Goal: Transaction & Acquisition: Purchase product/service

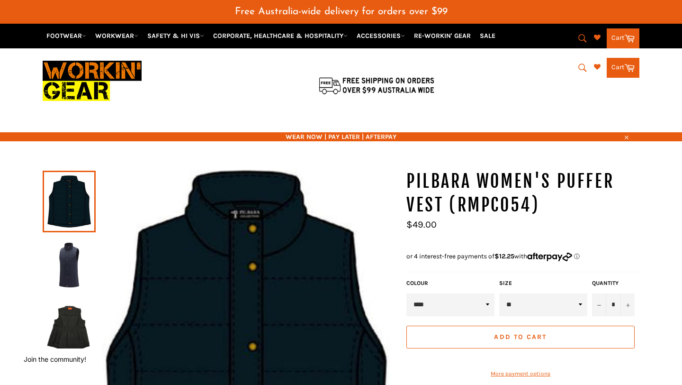
select select "**"
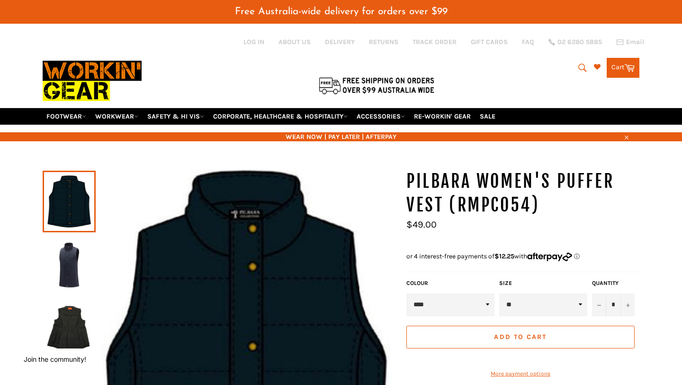
click at [77, 252] on img at bounding box center [69, 265] width 44 height 52
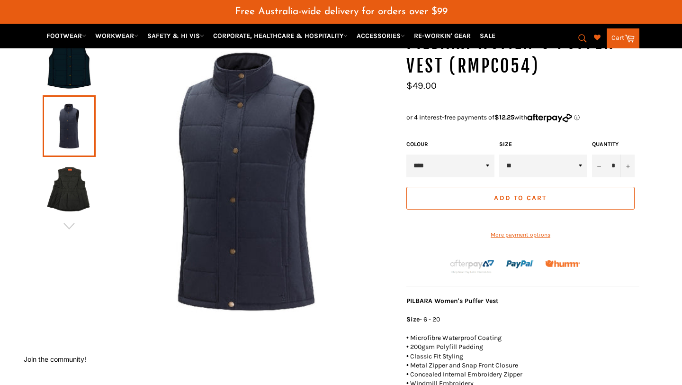
scroll to position [142, 0]
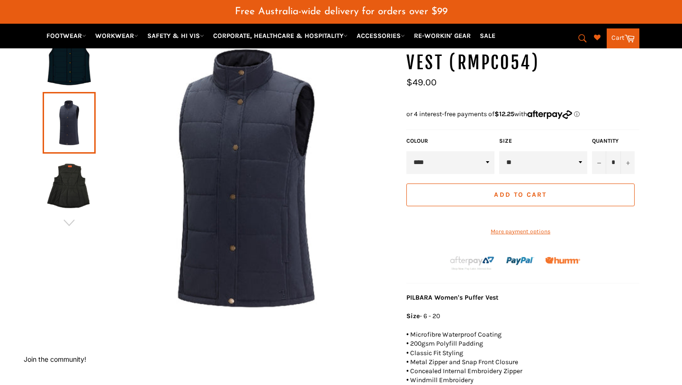
click at [73, 182] on img at bounding box center [69, 186] width 44 height 52
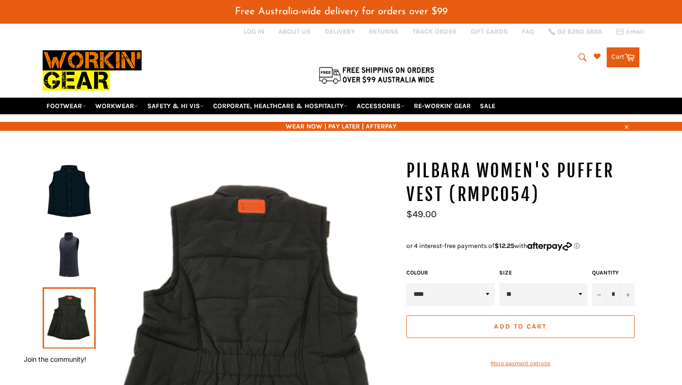
scroll to position [8, 0]
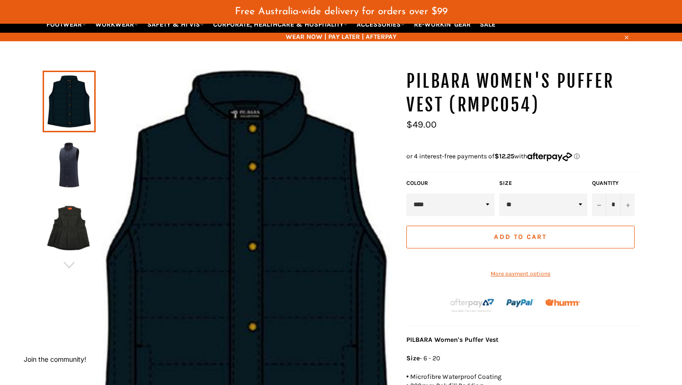
scroll to position [76, 0]
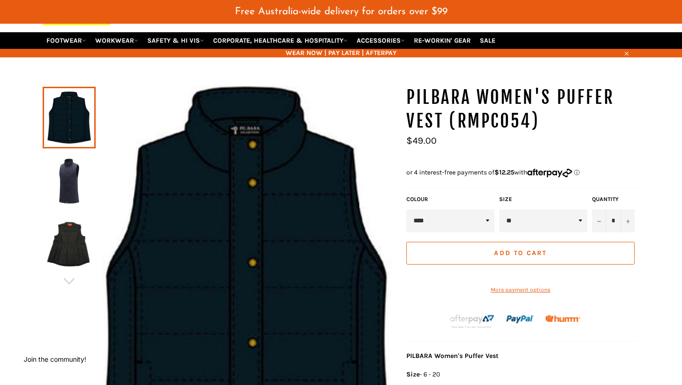
click at [74, 241] on img at bounding box center [69, 244] width 44 height 52
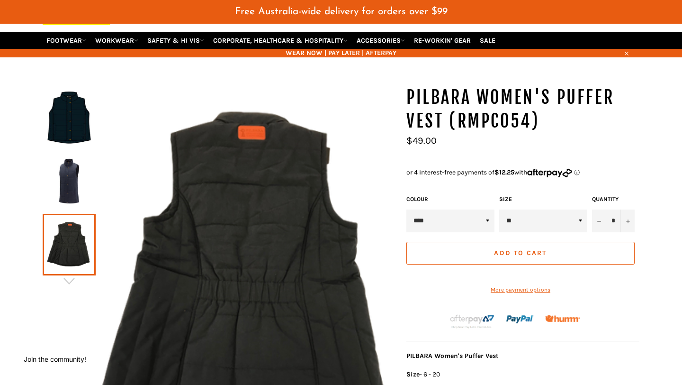
click at [258, 130] on img at bounding box center [246, 287] width 301 height 402
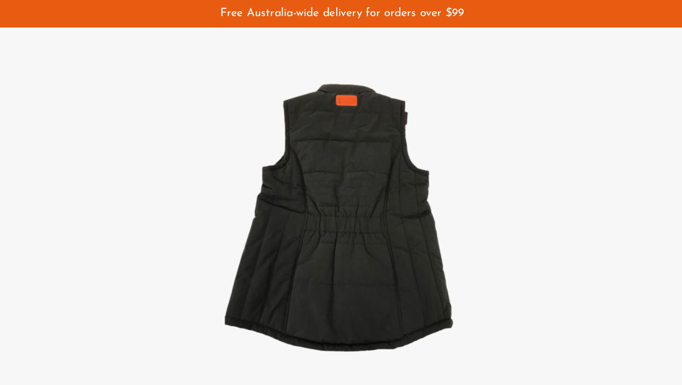
click at [405, 136] on img at bounding box center [341, 192] width 205 height 273
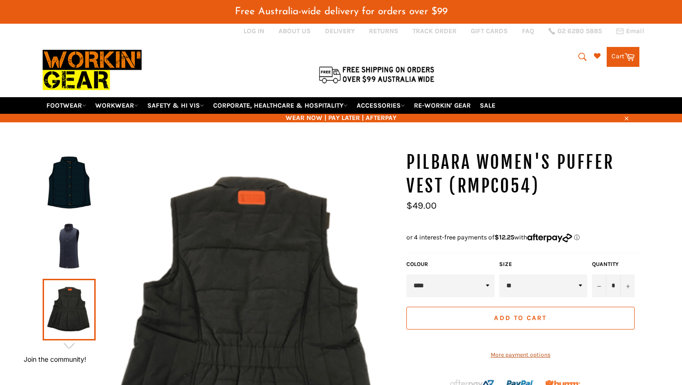
scroll to position [0, 0]
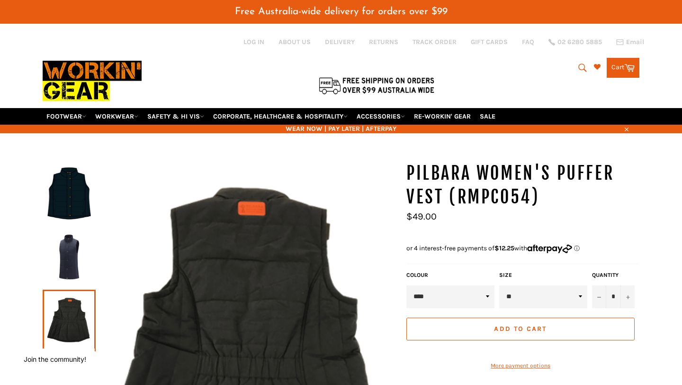
click at [512, 320] on button "Add to Cart" at bounding box center [521, 328] width 228 height 23
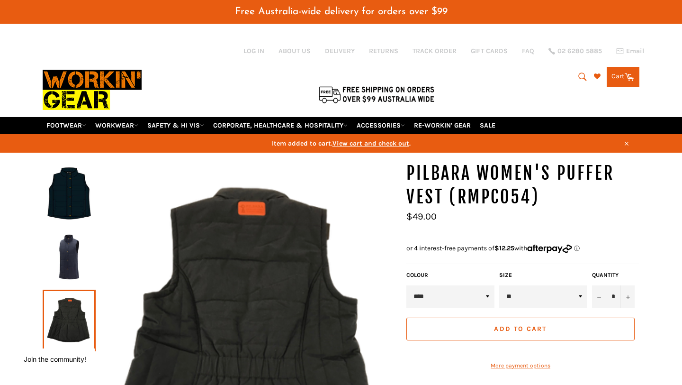
click at [624, 69] on link "Cart Cart 0 items" at bounding box center [623, 77] width 33 height 20
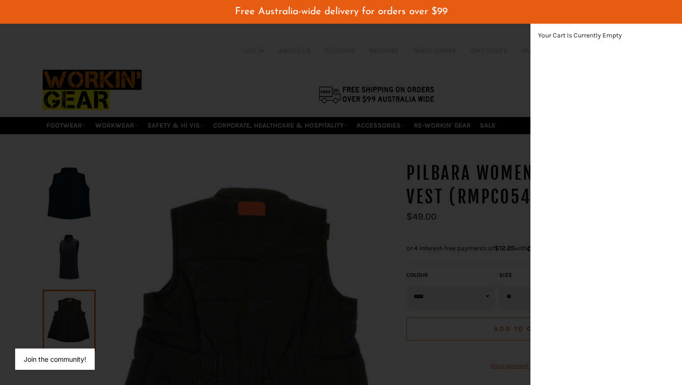
click at [481, 205] on div "modal" at bounding box center [341, 192] width 682 height 385
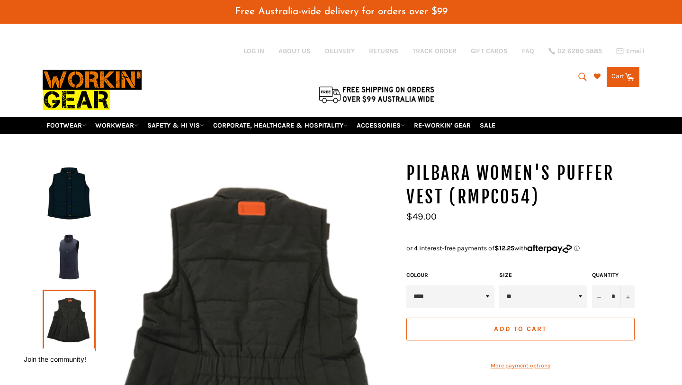
click at [524, 325] on span "Add to Cart" at bounding box center [520, 329] width 53 height 8
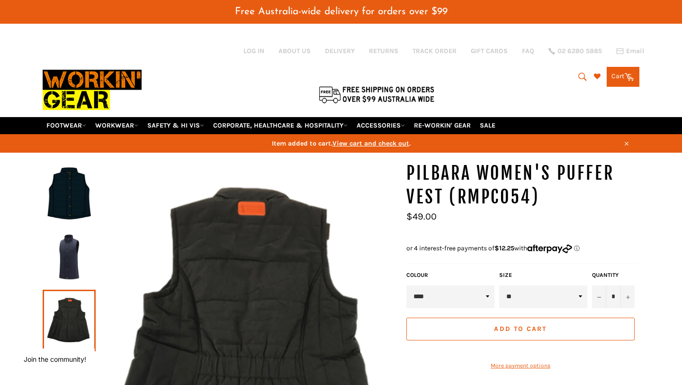
click at [622, 71] on link "Cart Cart 0 items" at bounding box center [623, 77] width 33 height 20
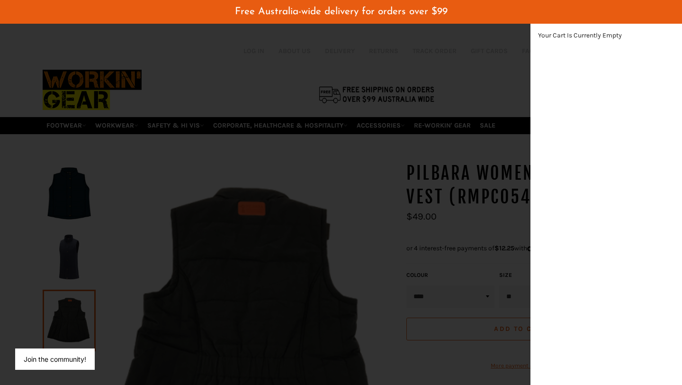
click at [380, 284] on div "modal" at bounding box center [341, 192] width 682 height 385
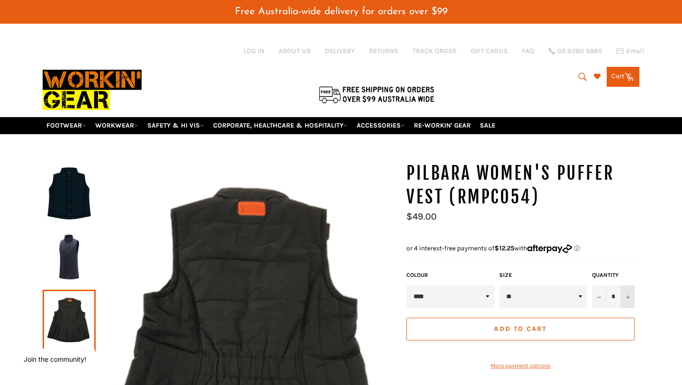
click at [627, 287] on button "+" at bounding box center [628, 296] width 14 height 23
click at [601, 285] on button "−" at bounding box center [599, 296] width 14 height 23
type input "*"
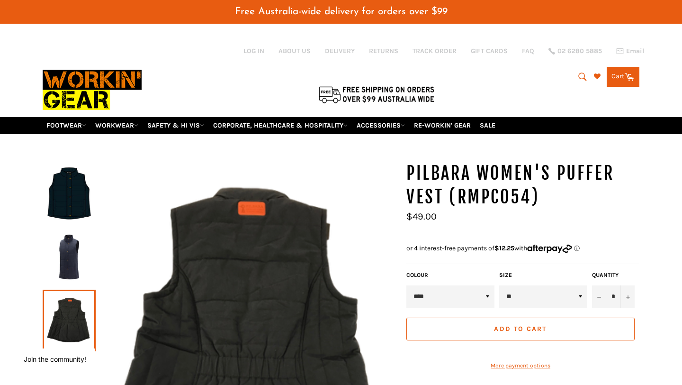
click at [541, 325] on span "Add to Cart" at bounding box center [520, 329] width 53 height 8
click at [617, 73] on link "Cart Cart 0 items" at bounding box center [623, 77] width 33 height 20
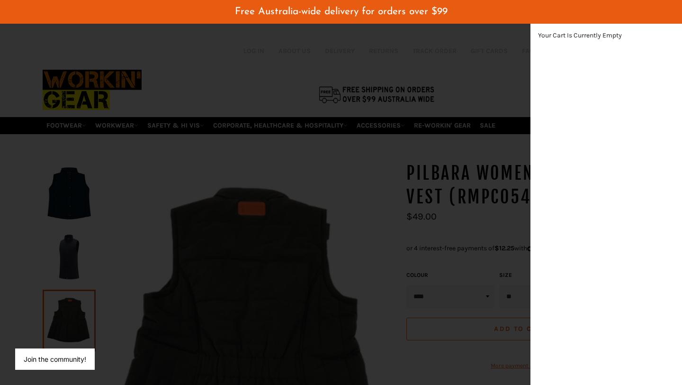
click at [404, 149] on div "modal" at bounding box center [341, 192] width 682 height 385
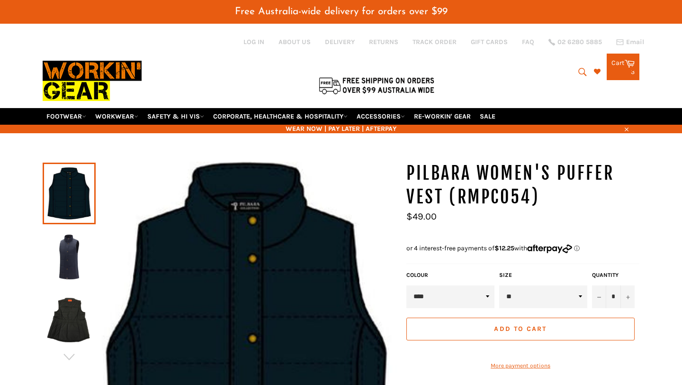
click at [621, 69] on div "3 items" at bounding box center [623, 72] width 23 height 7
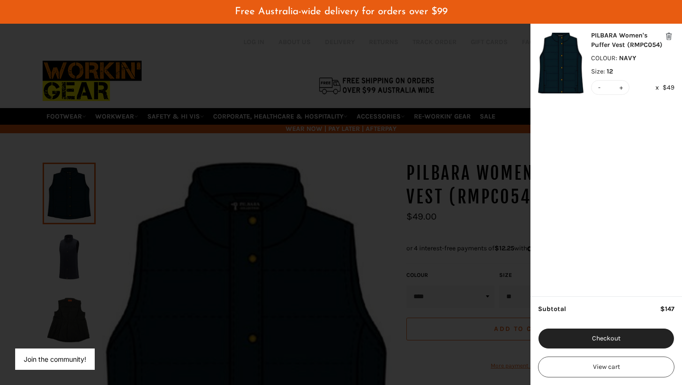
click at [597, 89] on button "-" at bounding box center [600, 88] width 7 height 14
click at [599, 87] on button "-" at bounding box center [600, 88] width 7 height 14
type input "*"
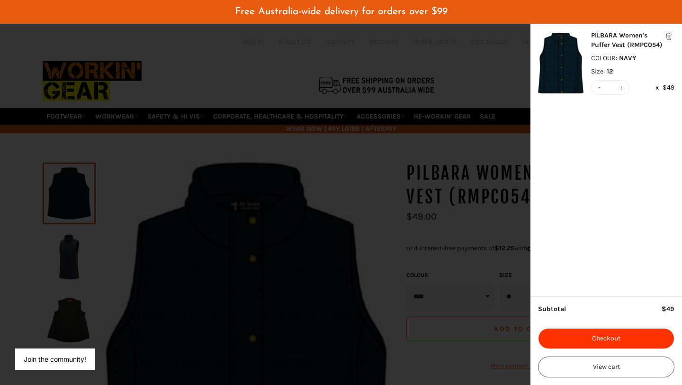
click at [613, 342] on button "Checkout" at bounding box center [606, 338] width 136 height 21
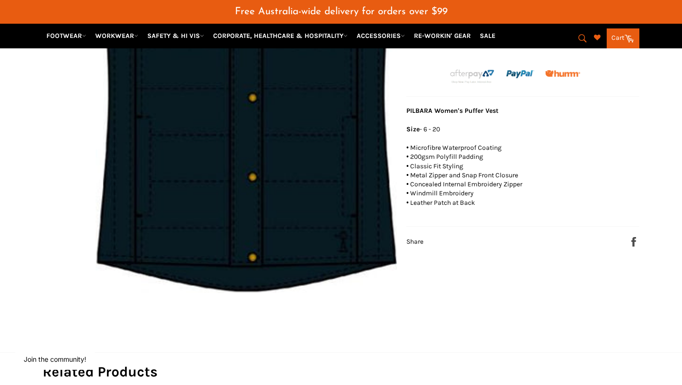
scroll to position [324, 0]
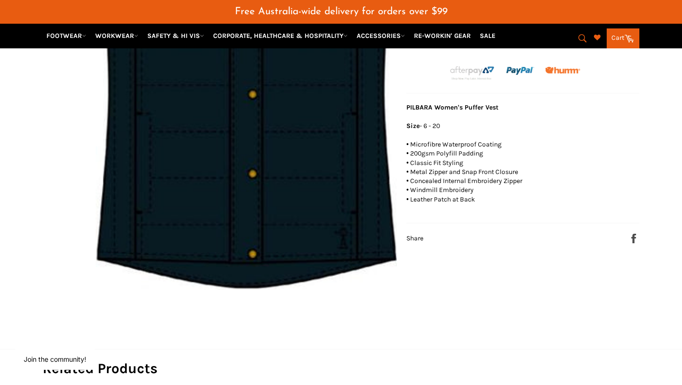
click at [265, 240] on img at bounding box center [246, 63] width 301 height 452
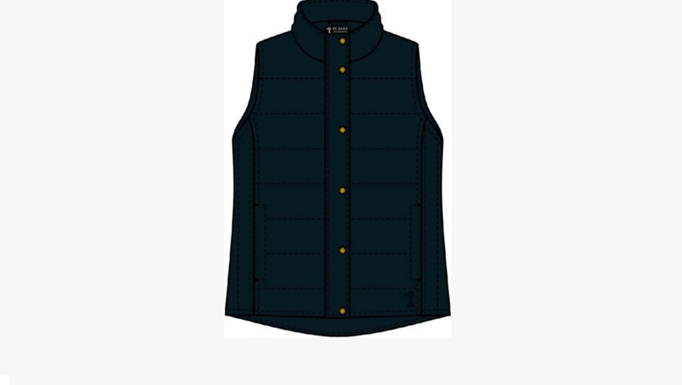
drag, startPoint x: 561, startPoint y: 213, endPoint x: 445, endPoint y: 121, distance: 147.1
click at [555, 207] on div at bounding box center [341, 192] width 682 height 385
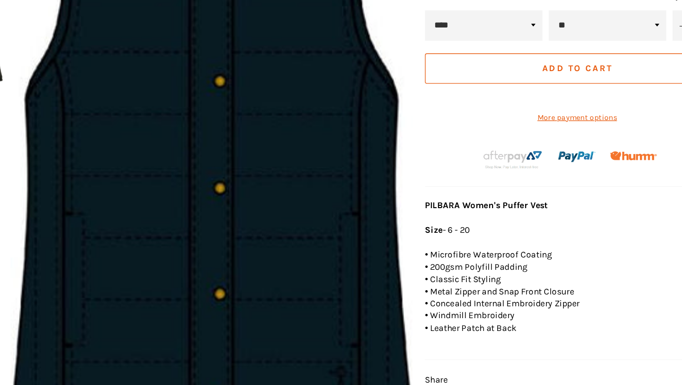
scroll to position [181, 0]
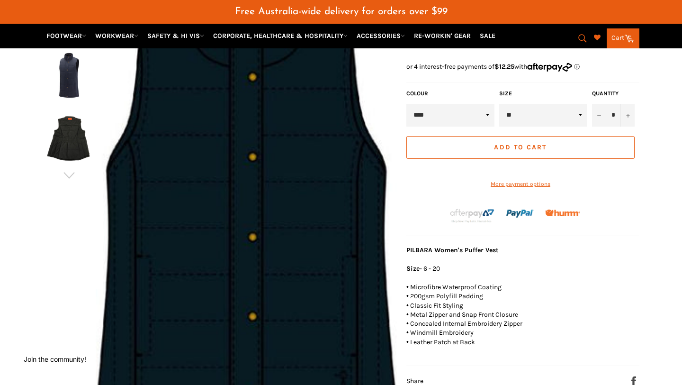
click at [626, 43] on link "Cart Cart" at bounding box center [623, 38] width 33 height 20
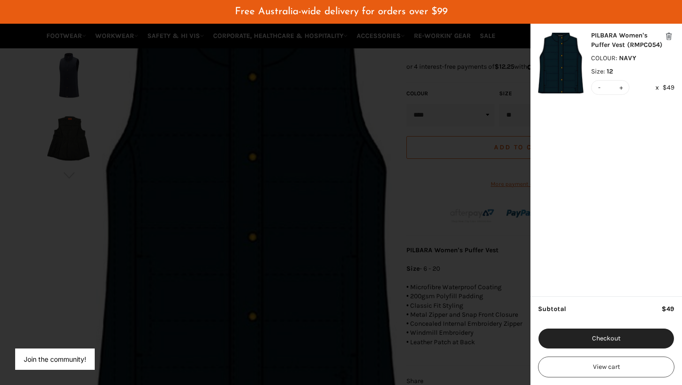
click at [462, 101] on div "modal" at bounding box center [341, 192] width 682 height 385
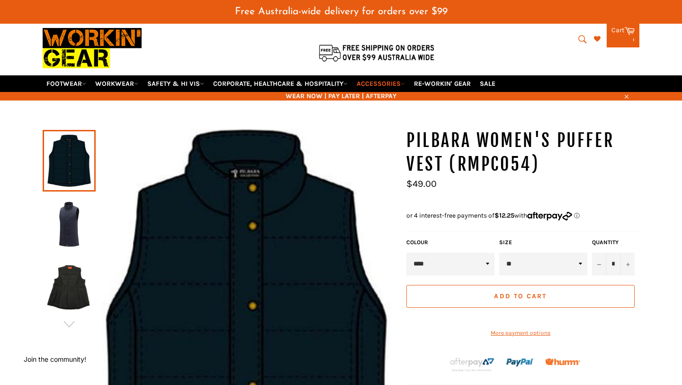
scroll to position [23, 0]
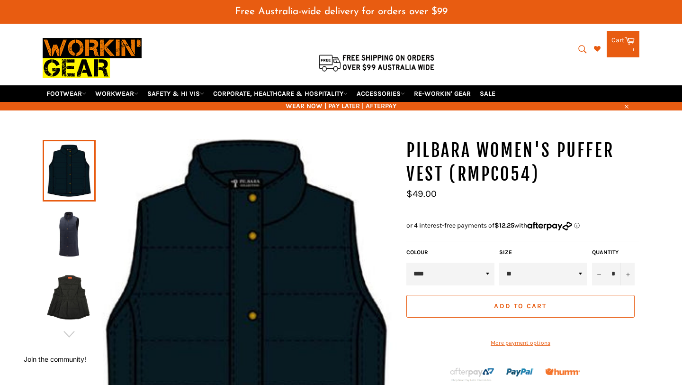
click at [77, 292] on img at bounding box center [69, 298] width 44 height 52
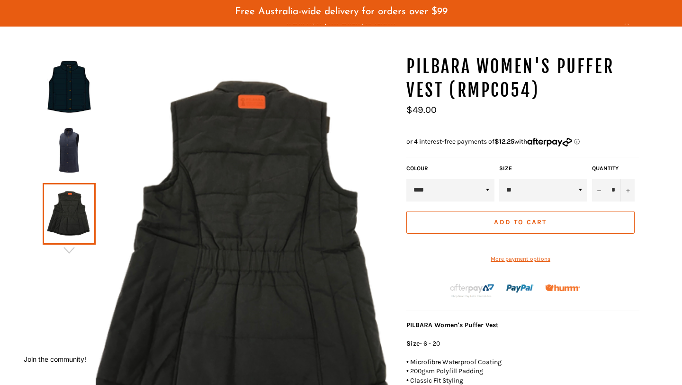
scroll to position [110, 0]
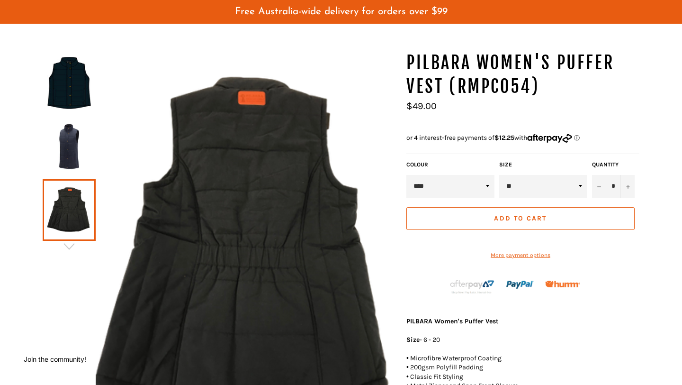
click at [255, 295] on img at bounding box center [246, 252] width 301 height 402
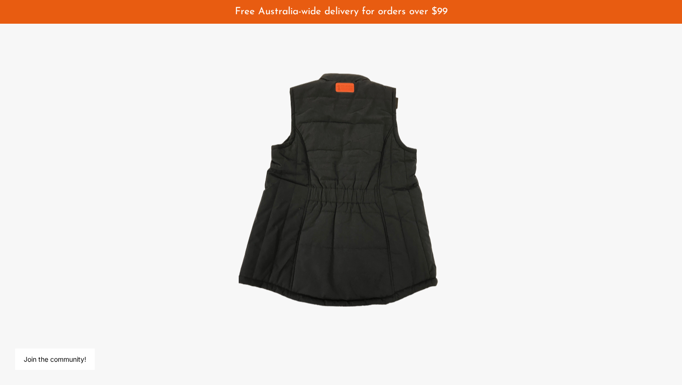
click at [330, 221] on img at bounding box center [341, 192] width 205 height 273
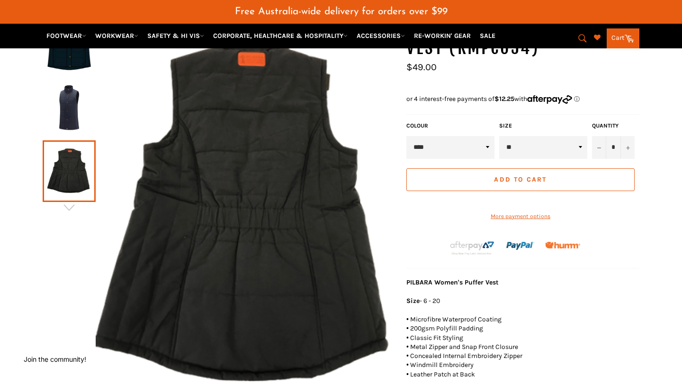
click at [76, 100] on img at bounding box center [69, 108] width 44 height 52
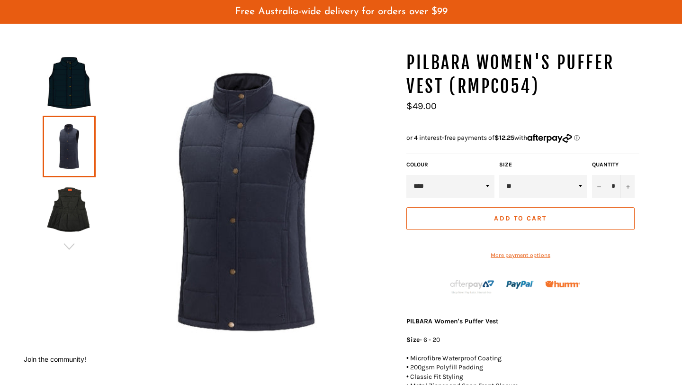
scroll to position [129, 0]
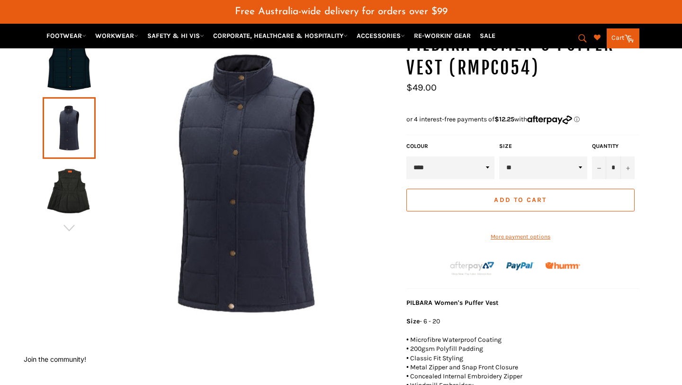
click at [245, 226] on img at bounding box center [246, 183] width 301 height 301
